Goal: Information Seeking & Learning: Learn about a topic

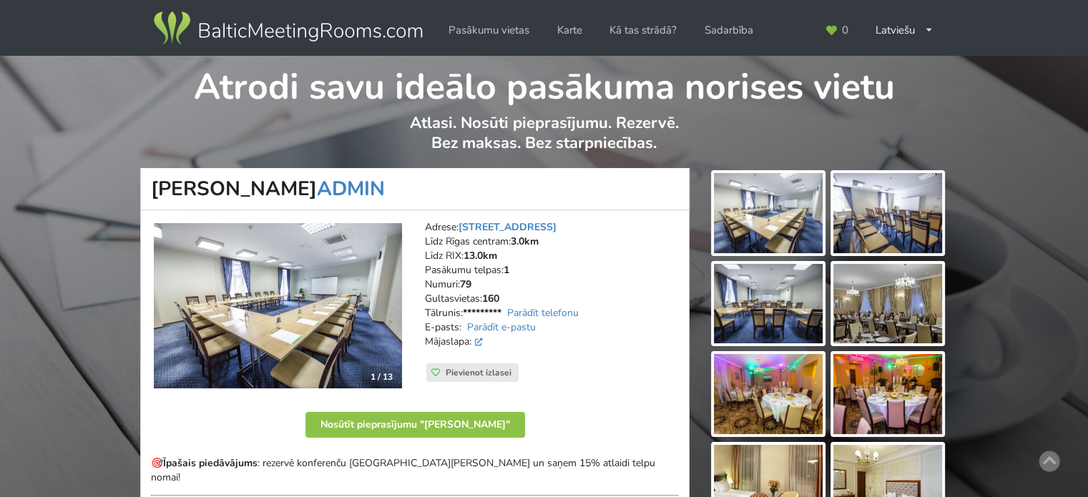
click at [212, 31] on img at bounding box center [288, 29] width 274 height 40
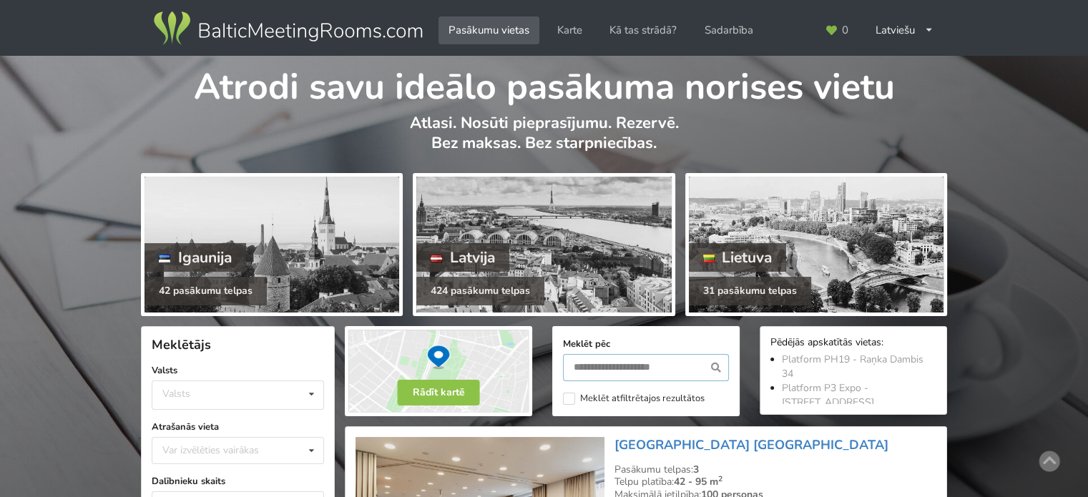
click at [632, 370] on input "text" at bounding box center [646, 367] width 166 height 27
type input "**********"
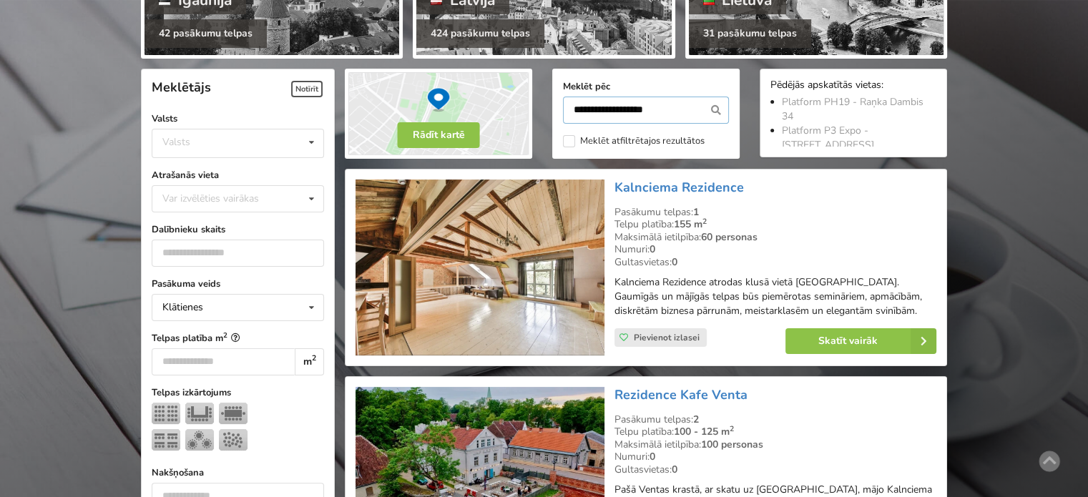
scroll to position [320, 0]
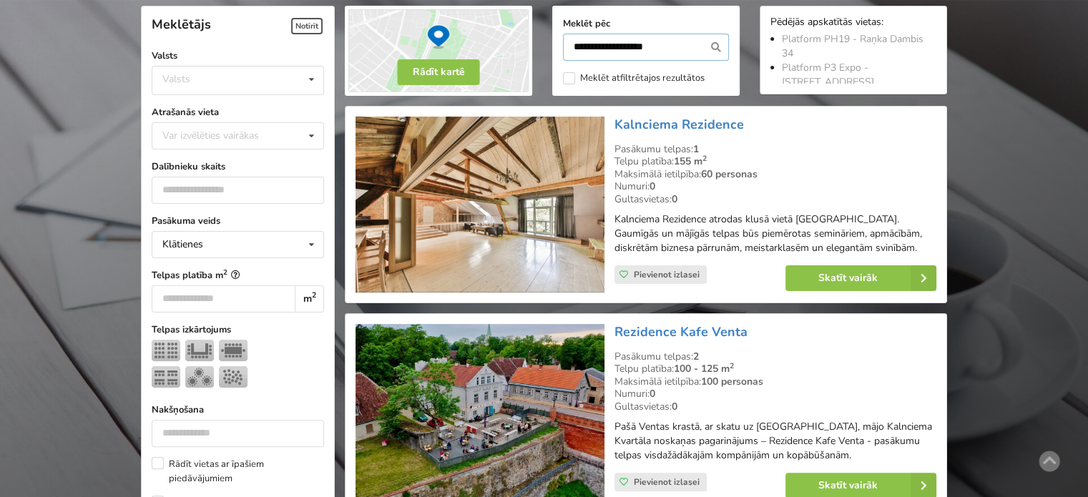
drag, startPoint x: 676, startPoint y: 42, endPoint x: 518, endPoint y: 14, distance: 161.3
click at [518, 14] on div "**********" at bounding box center [646, 51] width 622 height 110
type input "**********"
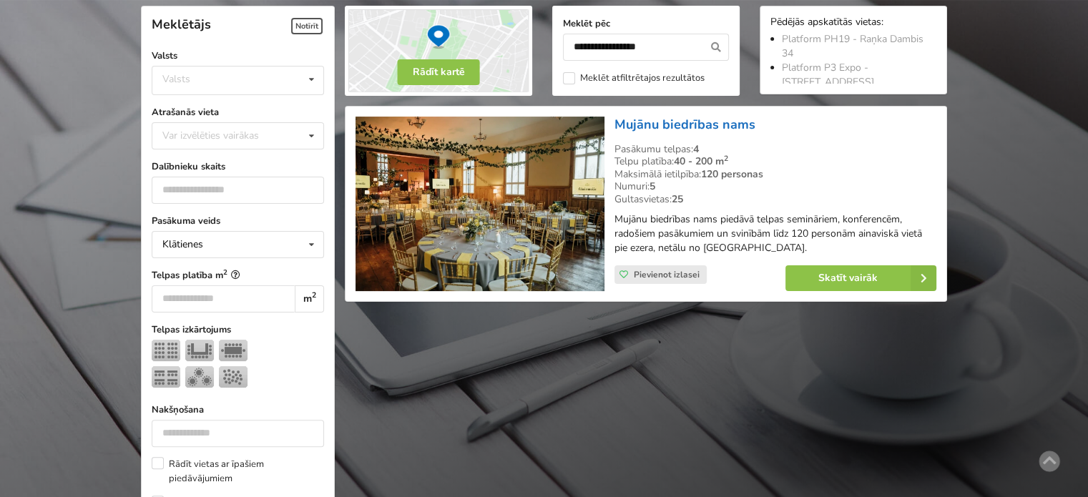
click at [662, 119] on link "Mujānu biedrības nams" at bounding box center [684, 124] width 141 height 17
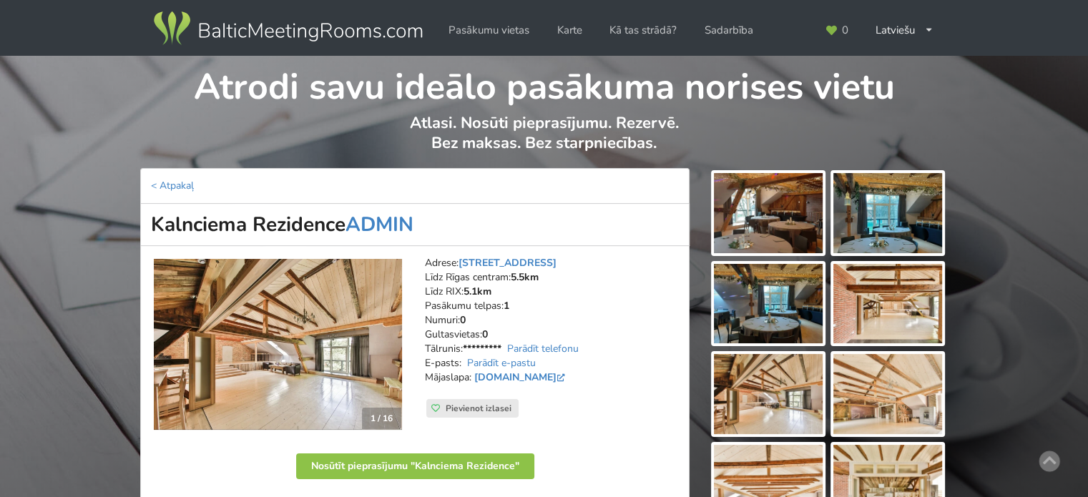
scroll to position [358, 0]
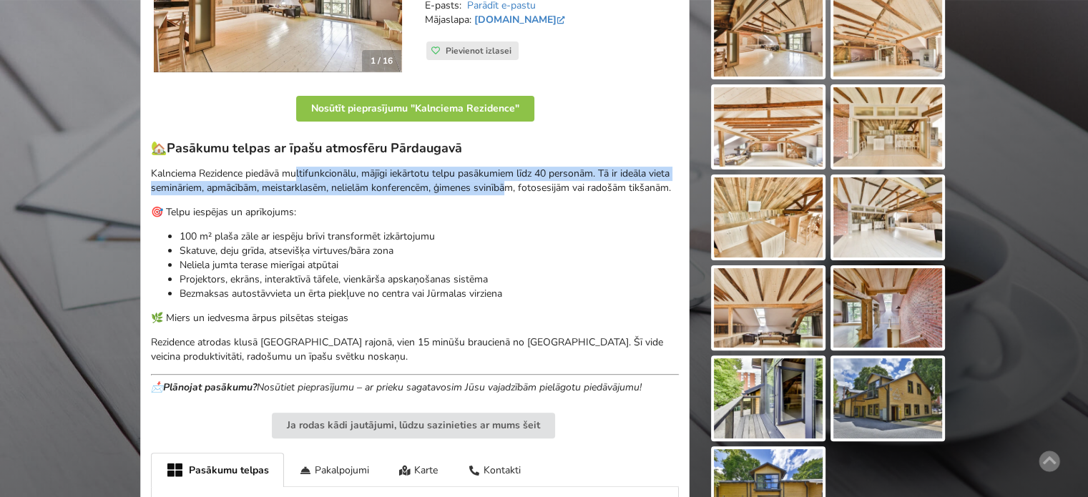
drag, startPoint x: 297, startPoint y: 178, endPoint x: 526, endPoint y: 187, distance: 229.7
click at [523, 187] on p "Kalnciema Rezidence piedāvā multifunkcionālu, mājīgi iekārtotu telpu pasākumiem…" at bounding box center [415, 181] width 528 height 29
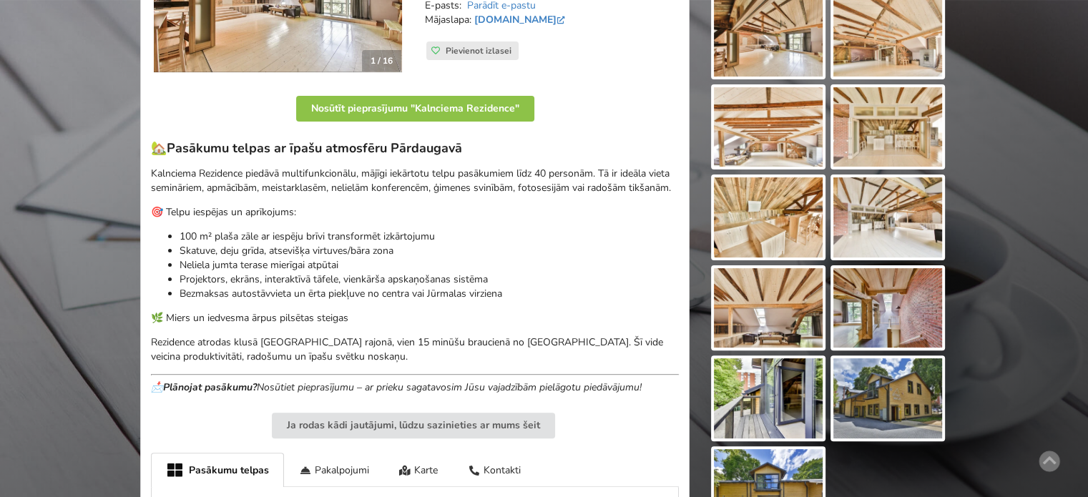
click at [526, 187] on p "Kalnciema Rezidence piedāvā multifunkcionālu, mājīgi iekārtotu telpu pasākumiem…" at bounding box center [415, 181] width 528 height 29
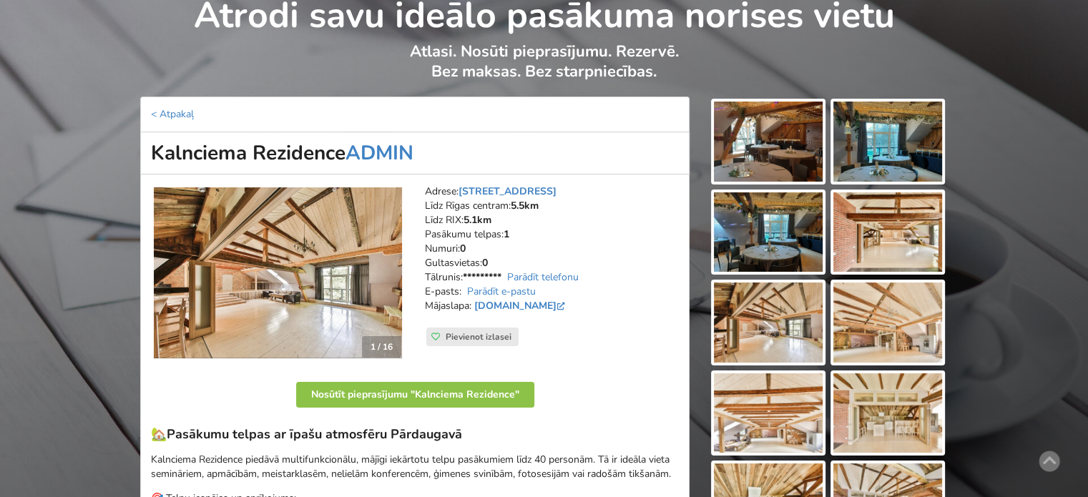
scroll to position [143, 0]
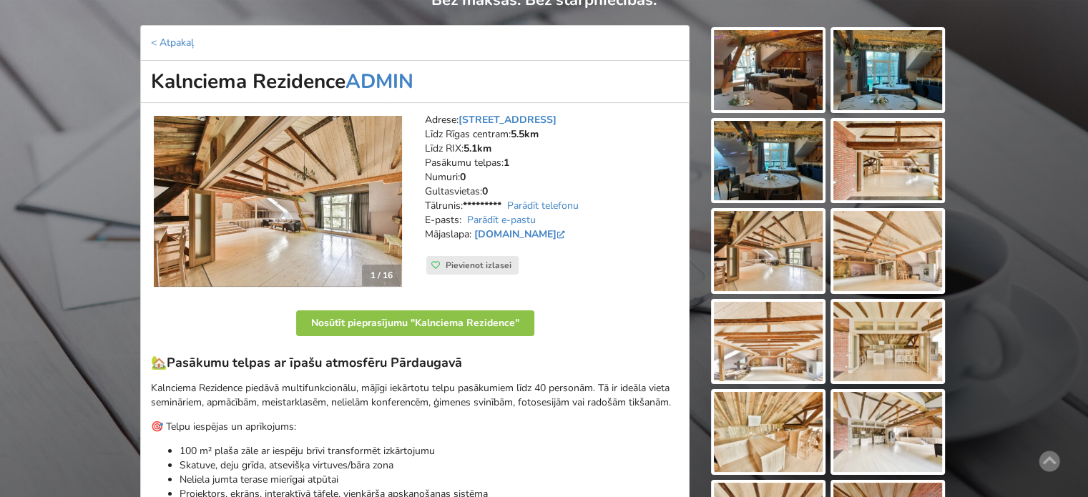
click at [897, 179] on img at bounding box center [887, 161] width 109 height 80
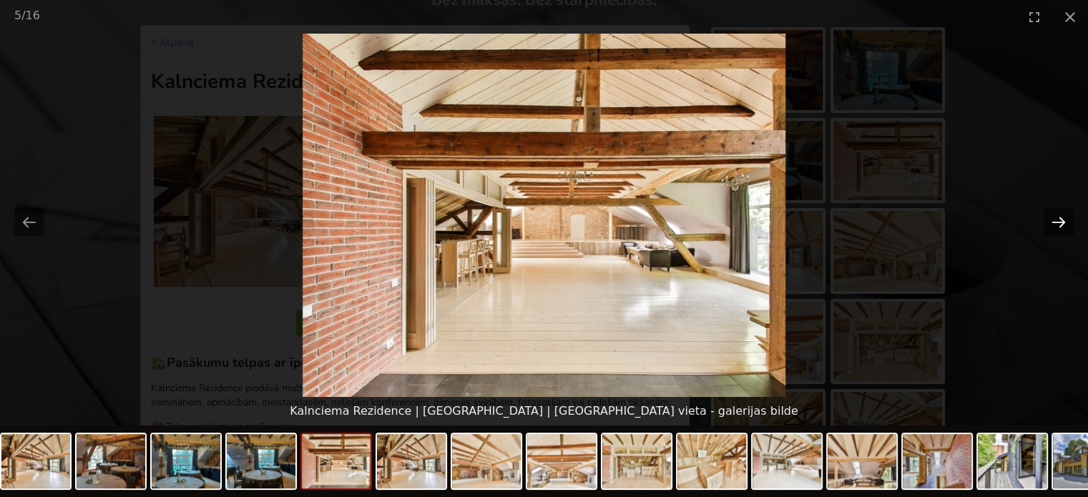
click at [1061, 212] on button "Next slide" at bounding box center [1058, 222] width 30 height 28
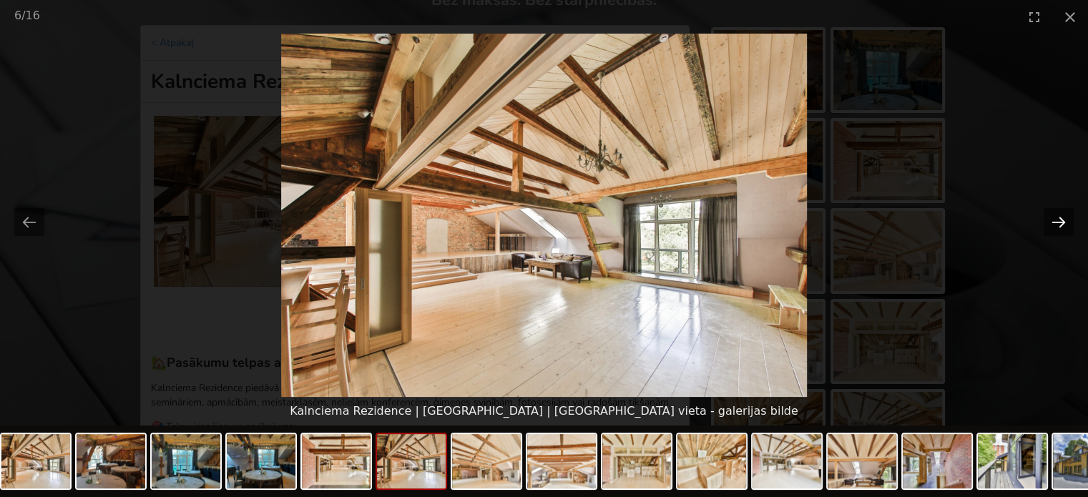
click at [1061, 212] on button "Next slide" at bounding box center [1058, 222] width 30 height 28
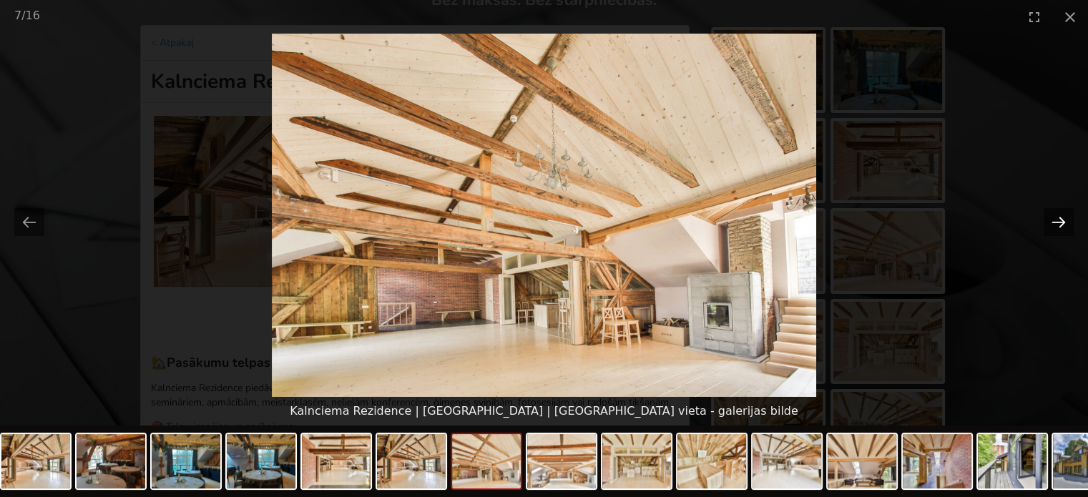
click at [1061, 212] on button "Next slide" at bounding box center [1058, 222] width 30 height 28
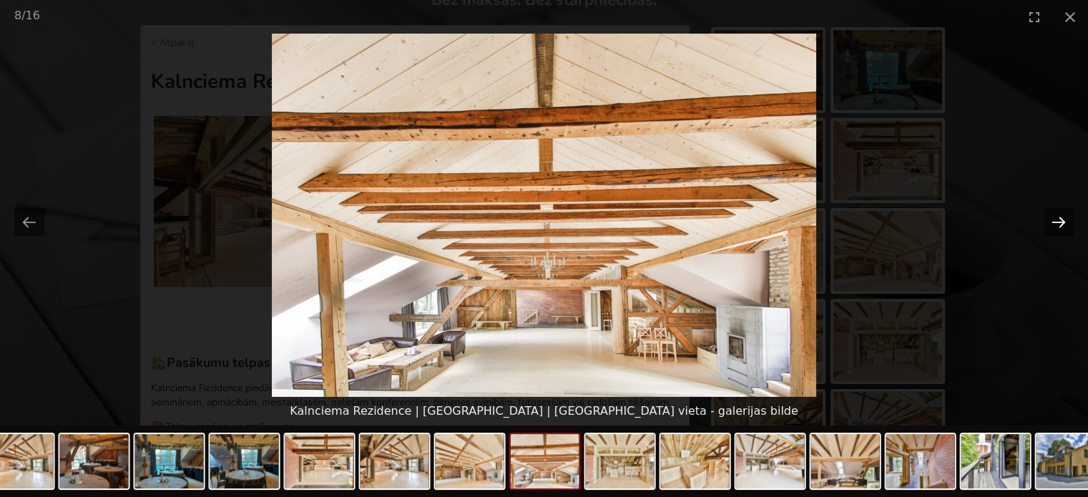
click at [1061, 212] on button "Next slide" at bounding box center [1058, 222] width 30 height 28
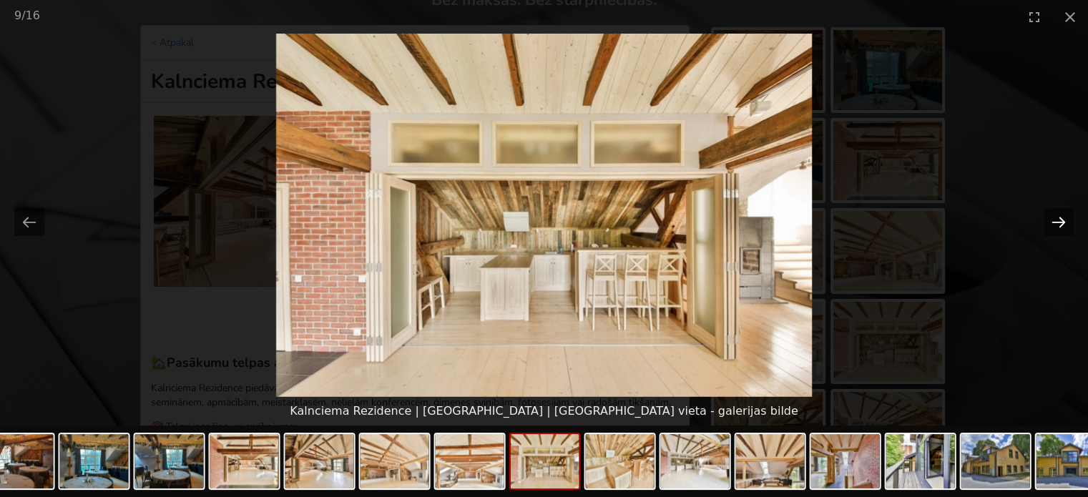
click at [1061, 212] on button "Next slide" at bounding box center [1058, 222] width 30 height 28
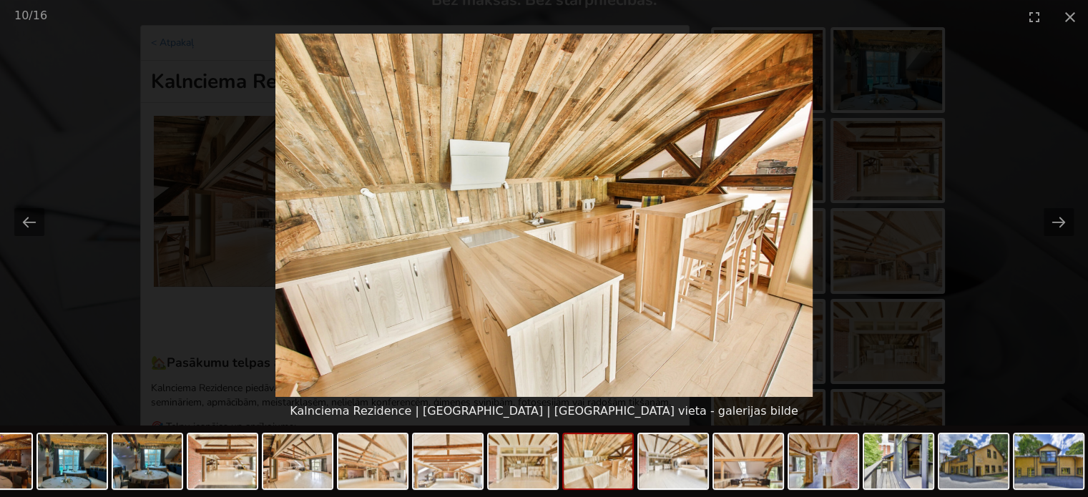
click at [1005, 363] on picture at bounding box center [544, 215] width 1088 height 363
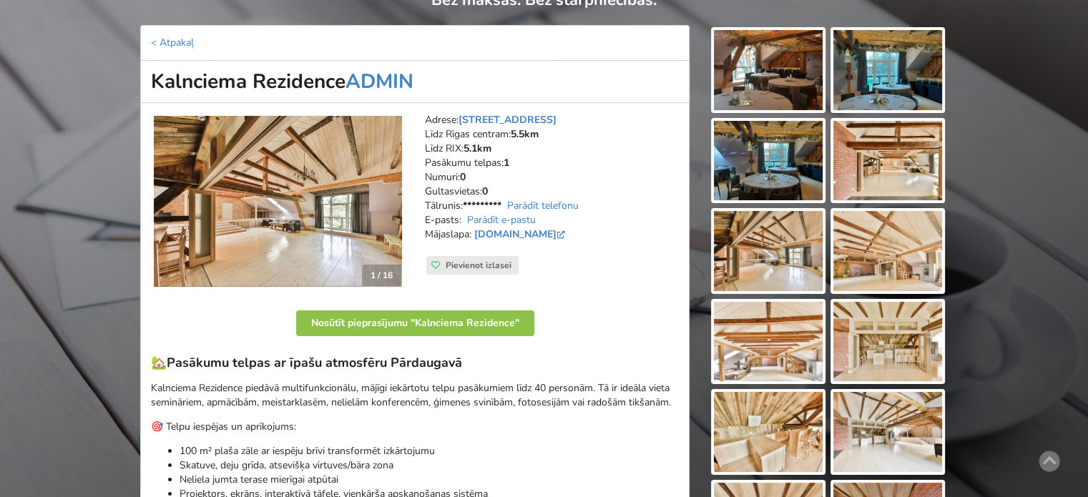
scroll to position [215, 0]
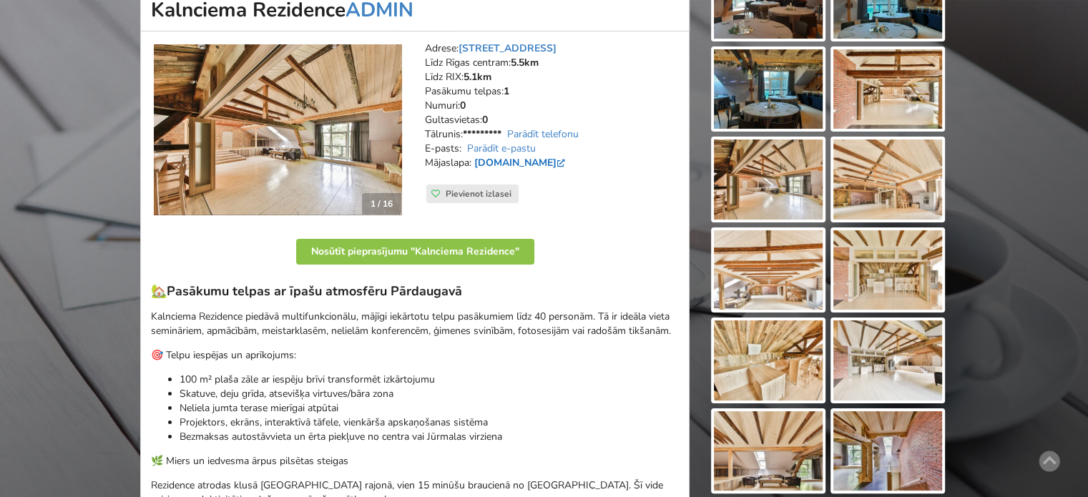
drag, startPoint x: 475, startPoint y: 156, endPoint x: 603, endPoint y: 159, distance: 128.8
click at [568, 159] on strong "www.kalnciemarezidence.lv" at bounding box center [519, 163] width 97 height 14
copy link "www.kalnciemarezidence.lv"
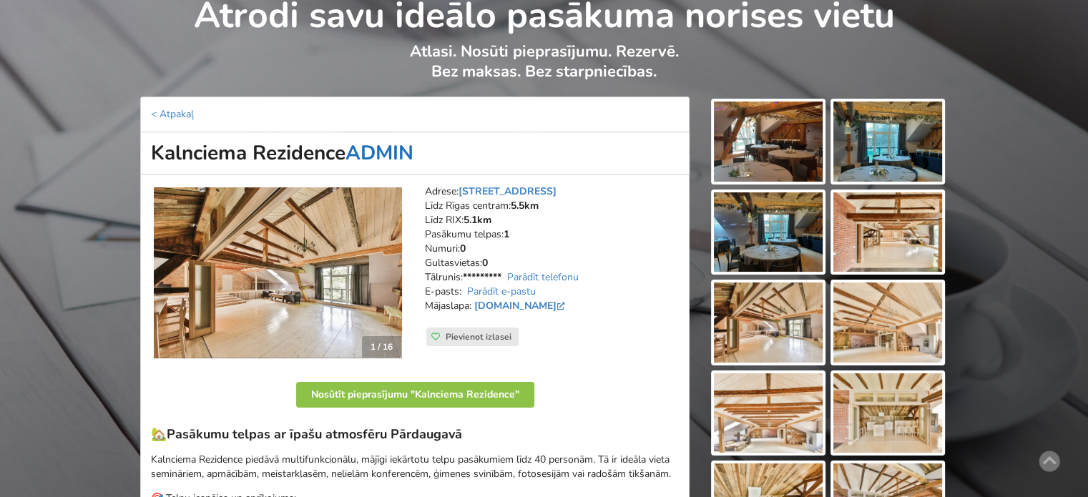
scroll to position [0, 0]
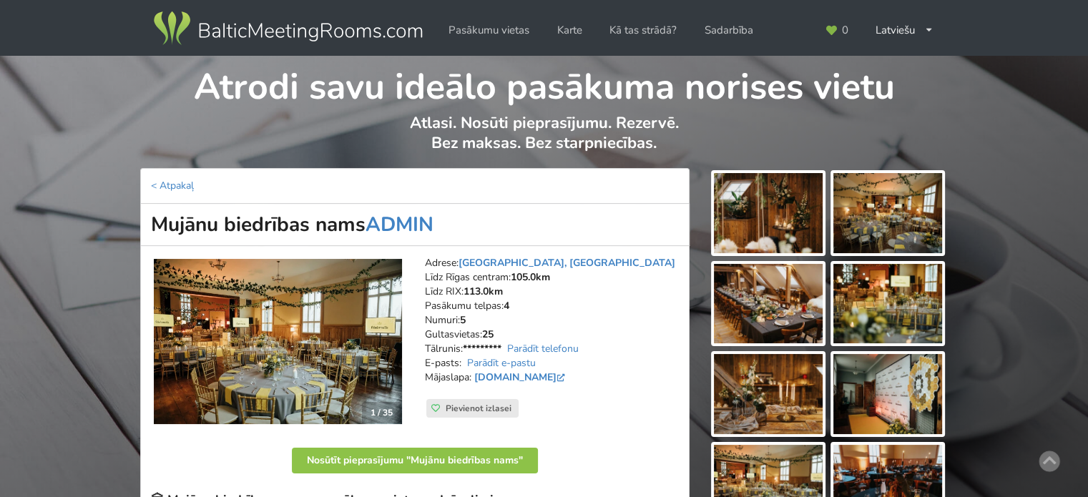
scroll to position [72, 0]
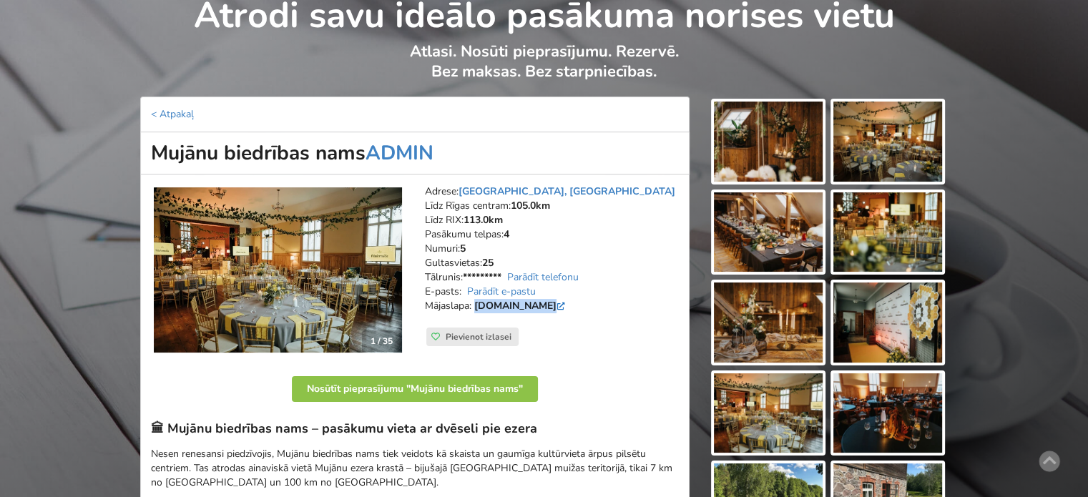
drag, startPoint x: 475, startPoint y: 300, endPoint x: 543, endPoint y: 305, distance: 68.8
click at [543, 305] on strong "www.mujani.lv" at bounding box center [519, 306] width 97 height 14
copy link "www.mujani.lv"
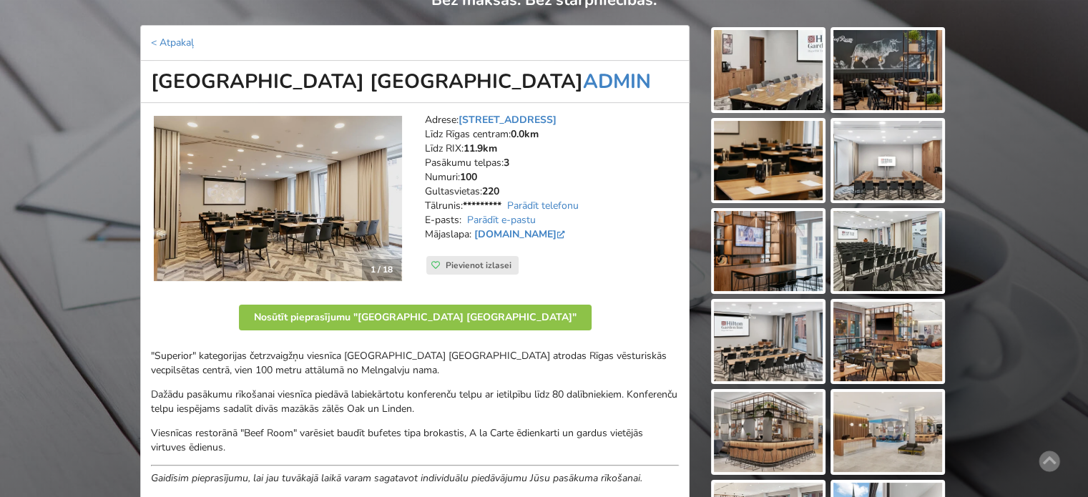
scroll to position [215, 0]
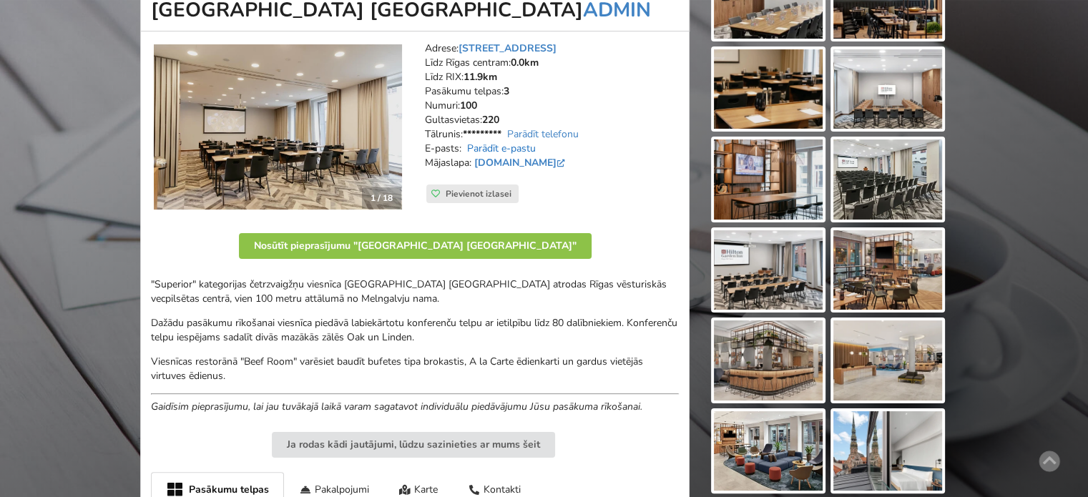
click at [514, 147] on link "Parādīt e-pastu" at bounding box center [501, 149] width 69 height 14
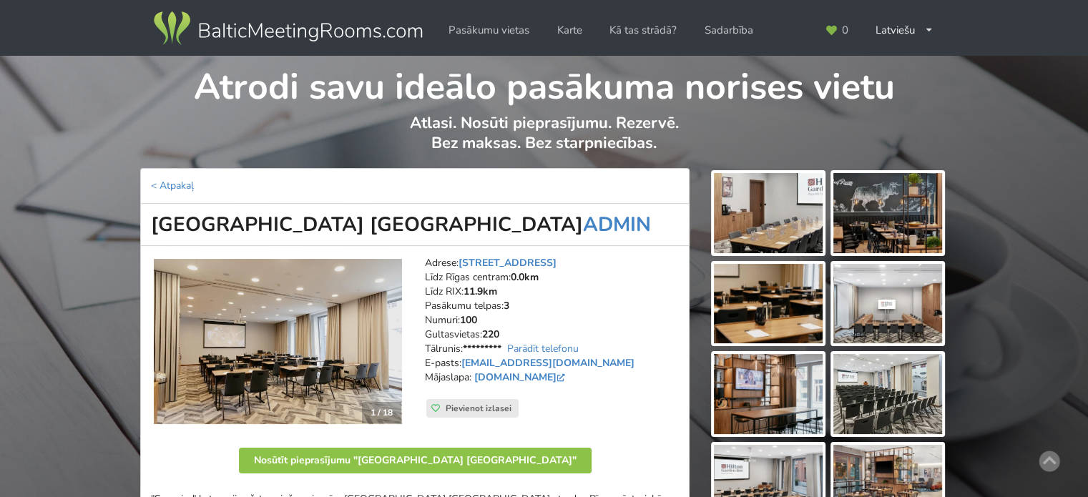
drag, startPoint x: 152, startPoint y: 220, endPoint x: 455, endPoint y: 228, distance: 303.3
click at [455, 228] on h1 "[GEOGRAPHIC_DATA] [GEOGRAPHIC_DATA] [GEOGRAPHIC_DATA] ADMIN" at bounding box center [414, 225] width 549 height 42
copy h1 "[GEOGRAPHIC_DATA] [GEOGRAPHIC_DATA]"
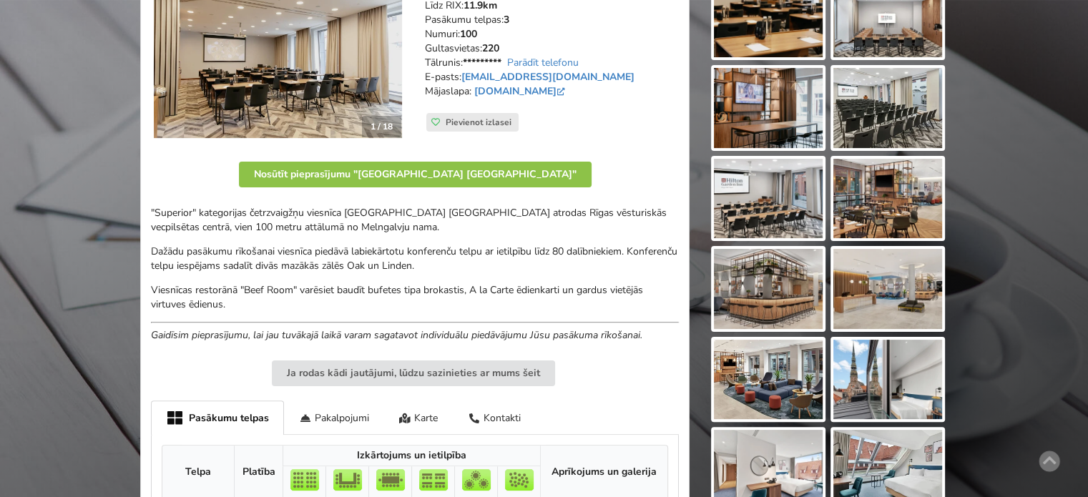
scroll to position [358, 0]
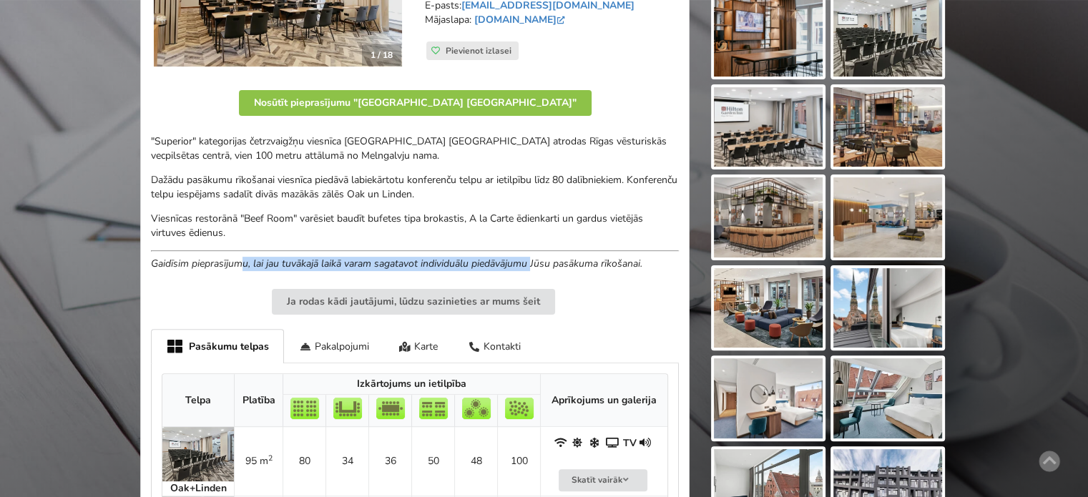
drag, startPoint x: 245, startPoint y: 257, endPoint x: 546, endPoint y: 260, distance: 301.0
click at [541, 260] on em "Gaidīsim pieprasījumu, lai jau tuvākajā laikā varam sagatavot individuālu piedā…" at bounding box center [396, 264] width 491 height 14
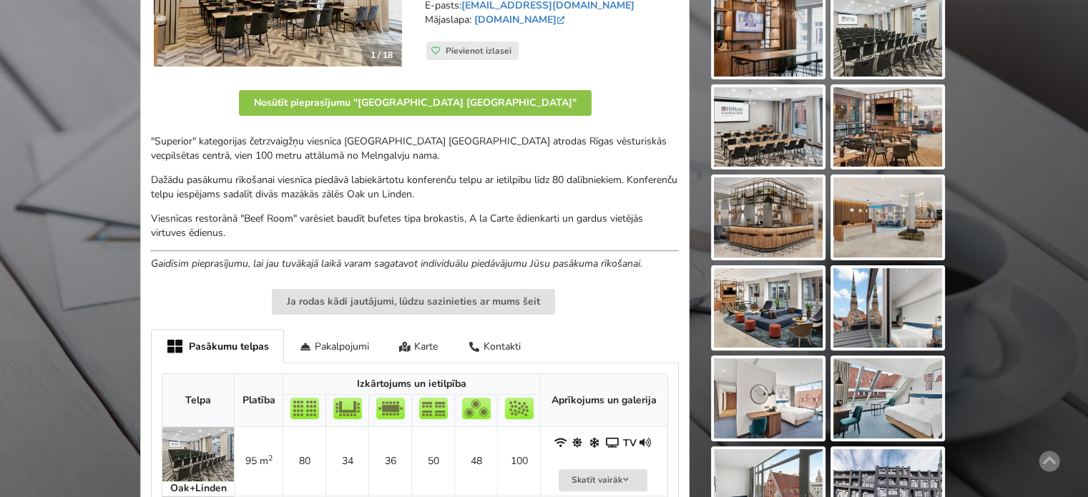
click at [550, 259] on em "Gaidīsim pieprasījumu, lai jau tuvākajā laikā varam sagatavot individuālu piedā…" at bounding box center [396, 264] width 491 height 14
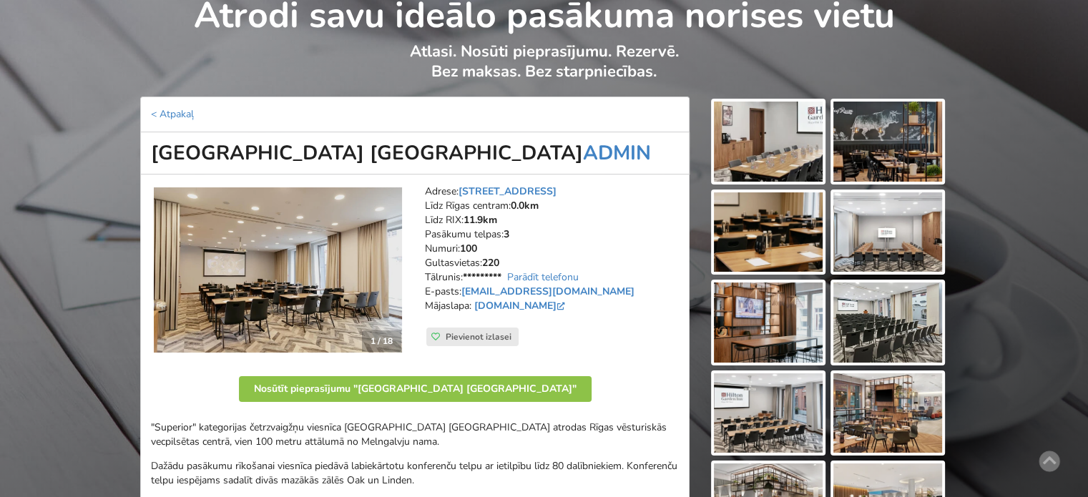
scroll to position [0, 0]
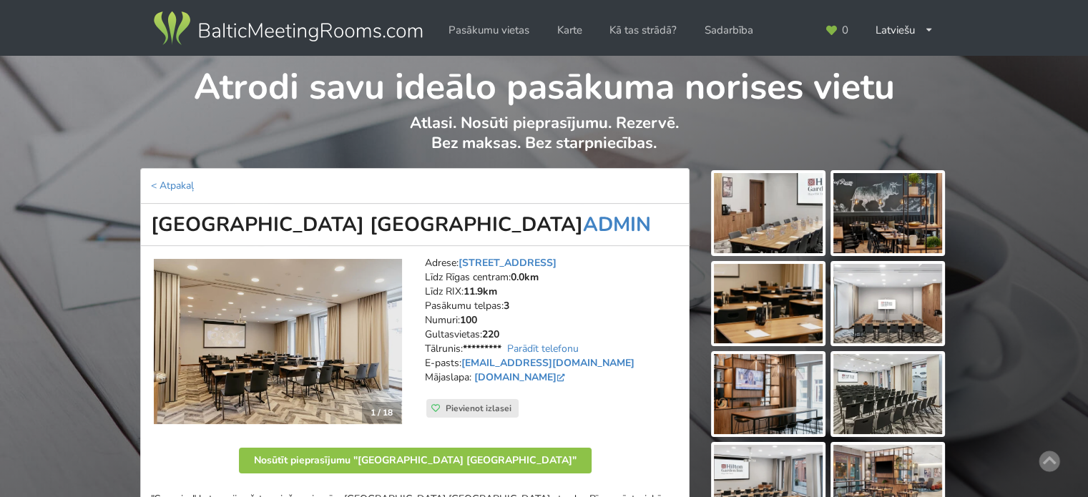
click at [159, 224] on h1 "[GEOGRAPHIC_DATA] [GEOGRAPHIC_DATA] [GEOGRAPHIC_DATA] ADMIN" at bounding box center [414, 225] width 549 height 42
drag, startPoint x: 152, startPoint y: 225, endPoint x: 456, endPoint y: 217, distance: 304.0
click at [456, 217] on h1 "[GEOGRAPHIC_DATA] [GEOGRAPHIC_DATA] [GEOGRAPHIC_DATA] ADMIN" at bounding box center [414, 225] width 549 height 42
copy h1 "[GEOGRAPHIC_DATA] [GEOGRAPHIC_DATA]"
drag, startPoint x: 473, startPoint y: 375, endPoint x: 549, endPoint y: 374, distance: 75.8
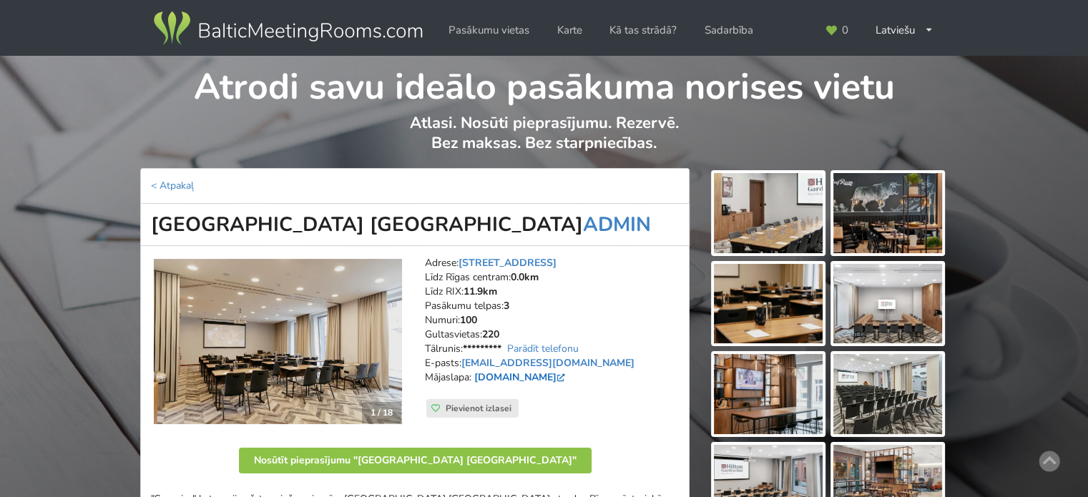
click at [549, 374] on address "Adrese: Grēcinieku 25, Rīga Līdz Rīgas centram: 0.0km Līdz RIX: 11.9km Pasākumu…" at bounding box center [552, 327] width 254 height 143
copy address "[DOMAIN_NAME]"
